Goal: Task Accomplishment & Management: Use online tool/utility

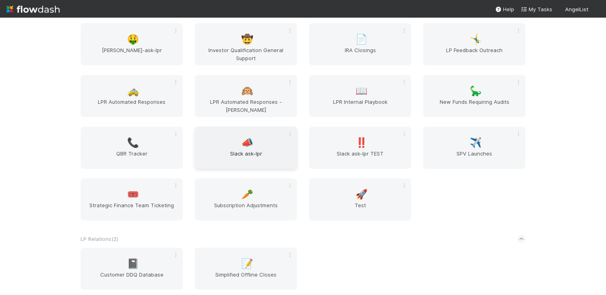
scroll to position [519, 0]
click at [433, 38] on div "🤸‍♂️ LP Feedback Outreach" at bounding box center [474, 44] width 102 height 42
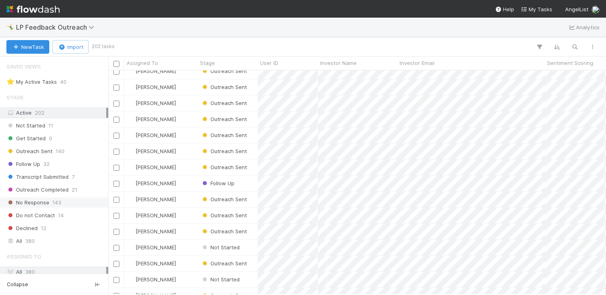
scroll to position [83, 0]
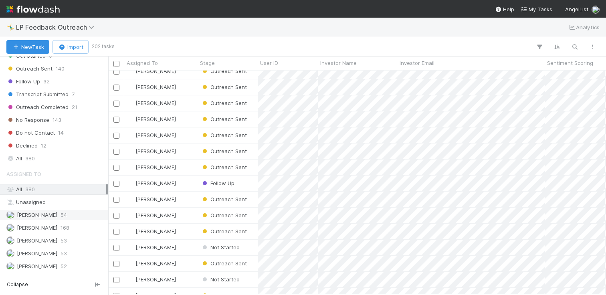
click at [60, 211] on div "[PERSON_NAME] 54" at bounding box center [56, 215] width 100 height 10
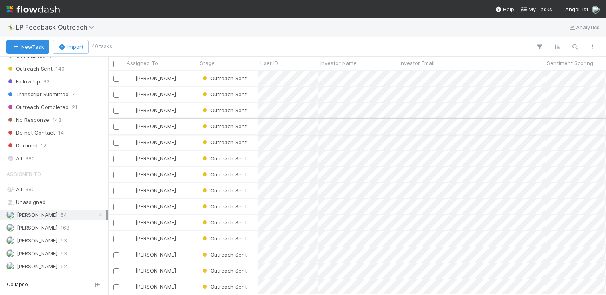
scroll to position [218, 492]
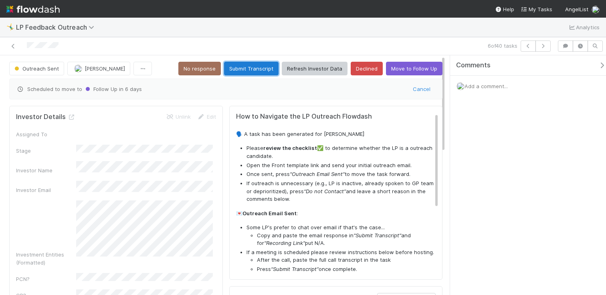
click at [246, 72] on button "Submit Transcript" at bounding box center [251, 69] width 55 height 14
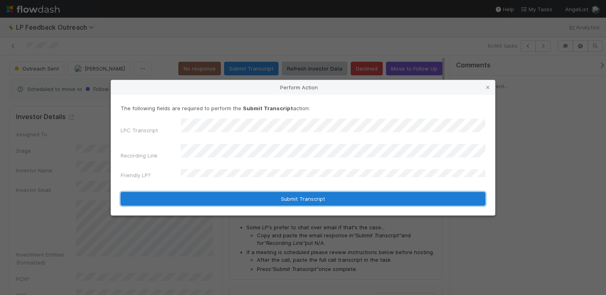
click at [285, 192] on button "Submit Transcript" at bounding box center [303, 199] width 365 height 14
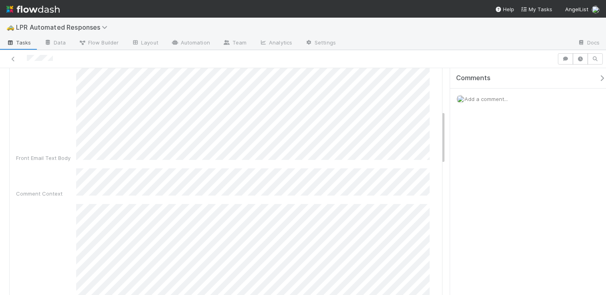
scroll to position [145, 0]
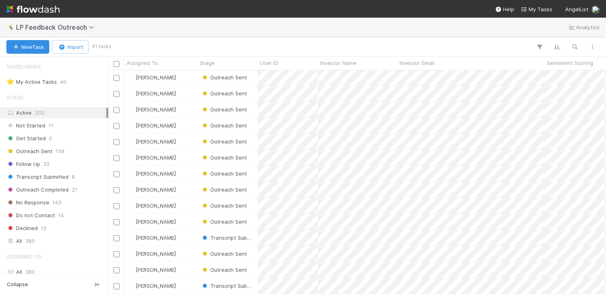
scroll to position [83, 0]
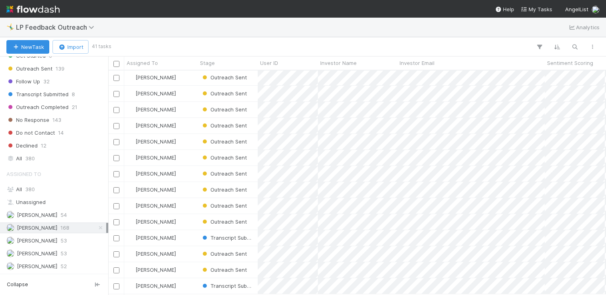
click at [61, 223] on div "Haley Young 168" at bounding box center [54, 228] width 108 height 11
click at [61, 221] on div "Assigned To All 380 Unassigned Allen Shen 54 Haley Young 168 Maxim Kalinkin 53 …" at bounding box center [54, 219] width 108 height 106
click at [60, 219] on div "[PERSON_NAME] 54" at bounding box center [56, 215] width 100 height 10
click at [188, 160] on div "[PERSON_NAME]" at bounding box center [160, 159] width 73 height 16
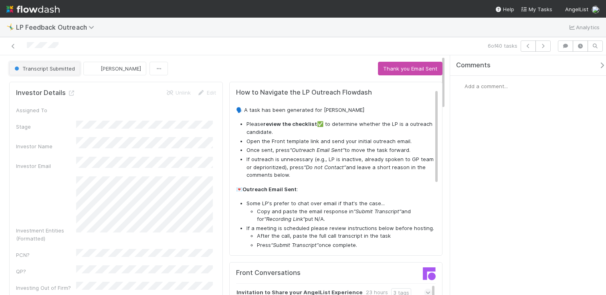
click at [52, 69] on span "Transcript Submitted" at bounding box center [44, 68] width 62 height 6
click at [162, 73] on div at bounding box center [303, 147] width 606 height 295
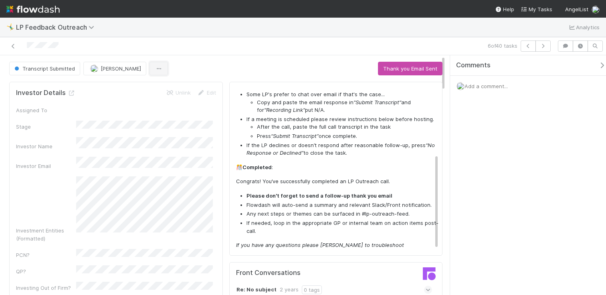
click at [150, 64] on button "button" at bounding box center [159, 69] width 18 height 14
click at [159, 53] on div "Duplicate Delete" at bounding box center [303, 147] width 606 height 295
click at [65, 64] on button "Transcript Submitted" at bounding box center [44, 69] width 71 height 14
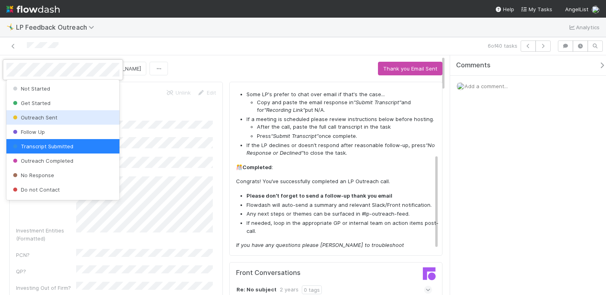
click at [72, 119] on div "Outreach Sent" at bounding box center [62, 117] width 113 height 14
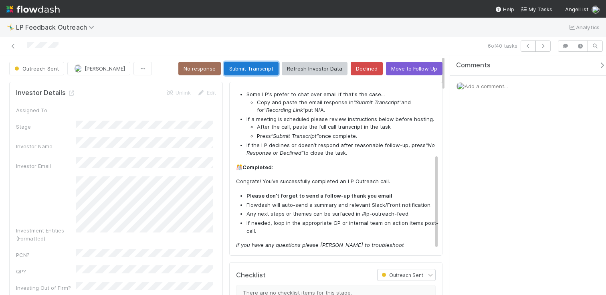
click at [239, 66] on button "Submit Transcript" at bounding box center [251, 69] width 55 height 14
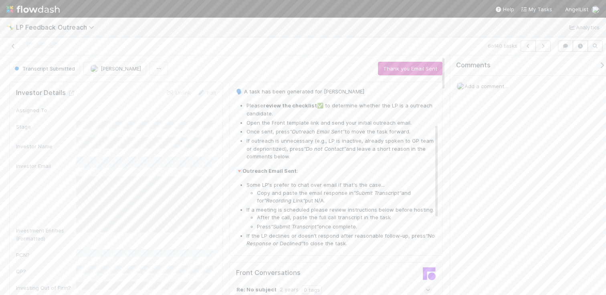
scroll to position [0, 0]
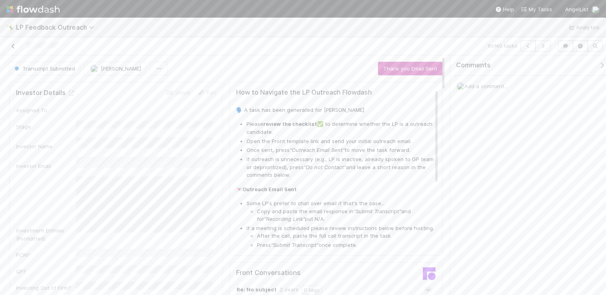
click at [14, 47] on icon at bounding box center [13, 46] width 8 height 5
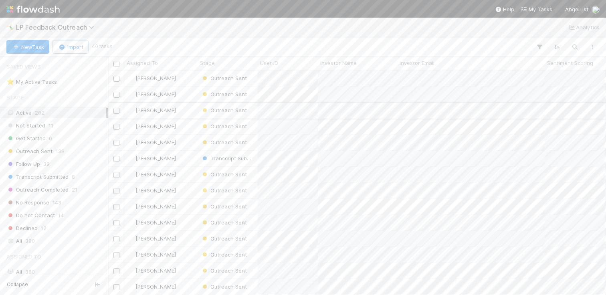
scroll to position [218, 492]
click at [60, 177] on span "Transcript Submitted" at bounding box center [37, 177] width 62 height 10
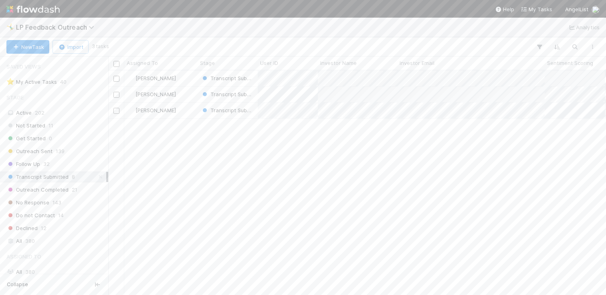
scroll to position [218, 492]
click at [225, 81] on div "Transcript Submitted" at bounding box center [227, 78] width 53 height 8
click at [162, 95] on div at bounding box center [303, 147] width 606 height 295
click at [172, 81] on div "[PERSON_NAME]" at bounding box center [160, 79] width 73 height 16
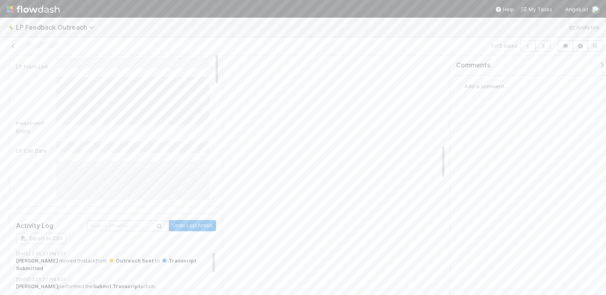
scroll to position [597, 0]
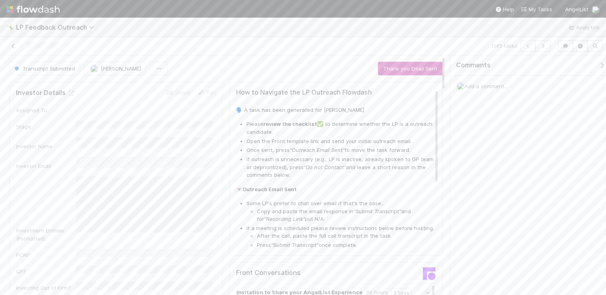
click at [593, 60] on div "Comments" at bounding box center [531, 65] width 162 height 20
click at [598, 62] on icon "button" at bounding box center [602, 65] width 8 height 6
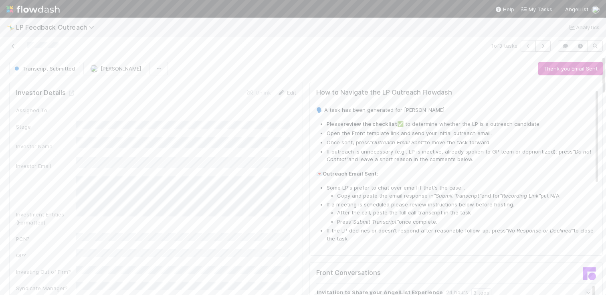
click at [285, 89] on link "Edit" at bounding box center [286, 92] width 19 height 6
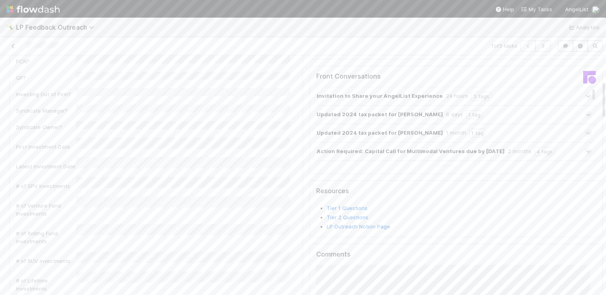
scroll to position [407, 0]
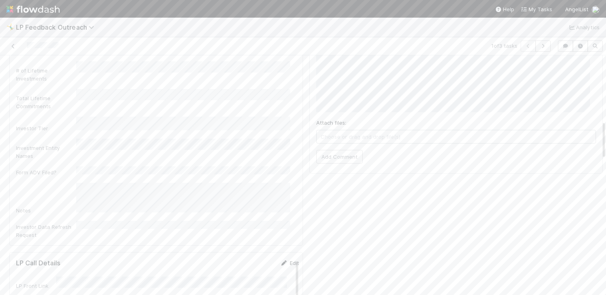
click at [280, 260] on link "Edit" at bounding box center [289, 263] width 19 height 6
click at [245, 279] on button "Save" at bounding box center [256, 286] width 23 height 14
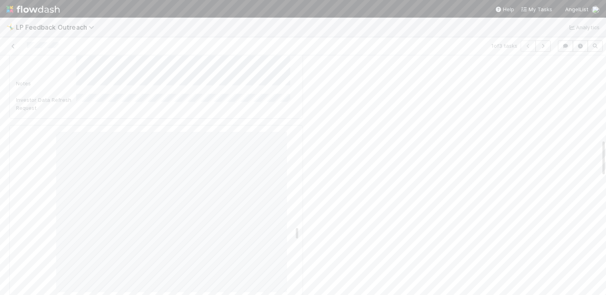
scroll to position [3240, 0]
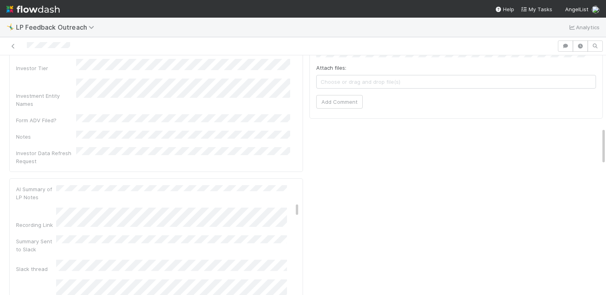
scroll to position [327, 0]
